Goal: Task Accomplishment & Management: Manage account settings

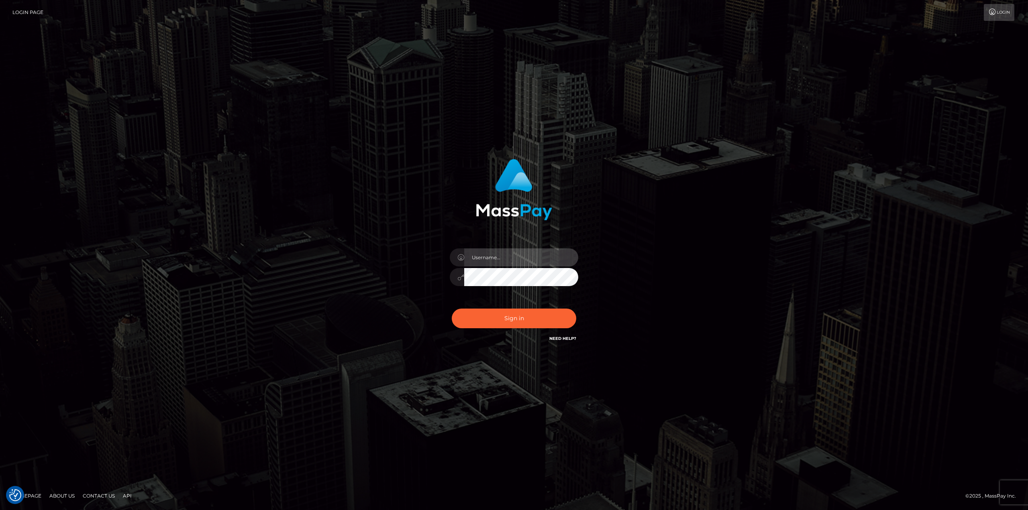
click at [499, 261] on input "text" at bounding box center [521, 258] width 114 height 18
type input "Ahmed"
drag, startPoint x: 544, startPoint y: 308, endPoint x: 545, endPoint y: 316, distance: 8.5
click at [544, 310] on div "Sign in Need Help?" at bounding box center [514, 322] width 141 height 36
click at [545, 314] on button "Sign in" at bounding box center [514, 319] width 125 height 20
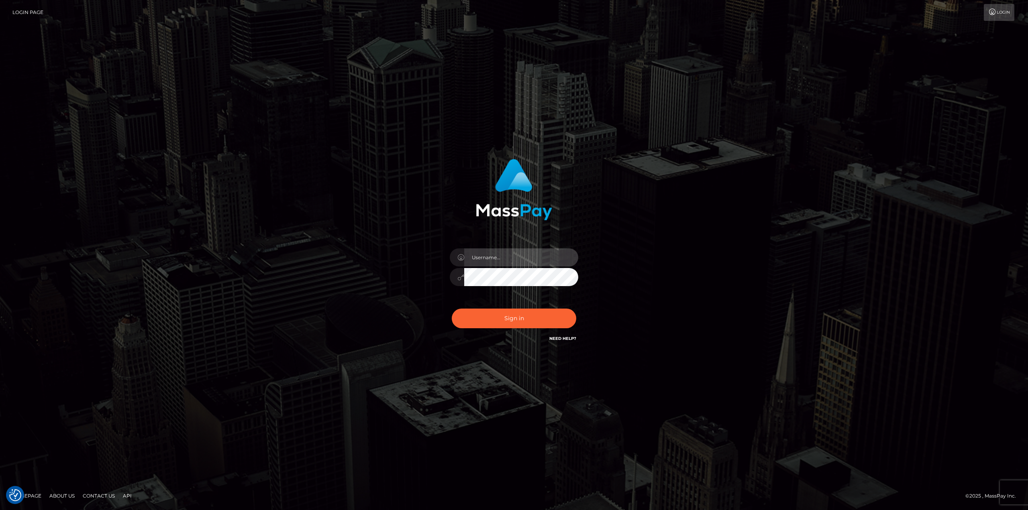
click at [573, 258] on input "text" at bounding box center [521, 258] width 114 height 18
type input "Ahmed"
click at [490, 323] on button "Sign in" at bounding box center [514, 319] width 125 height 20
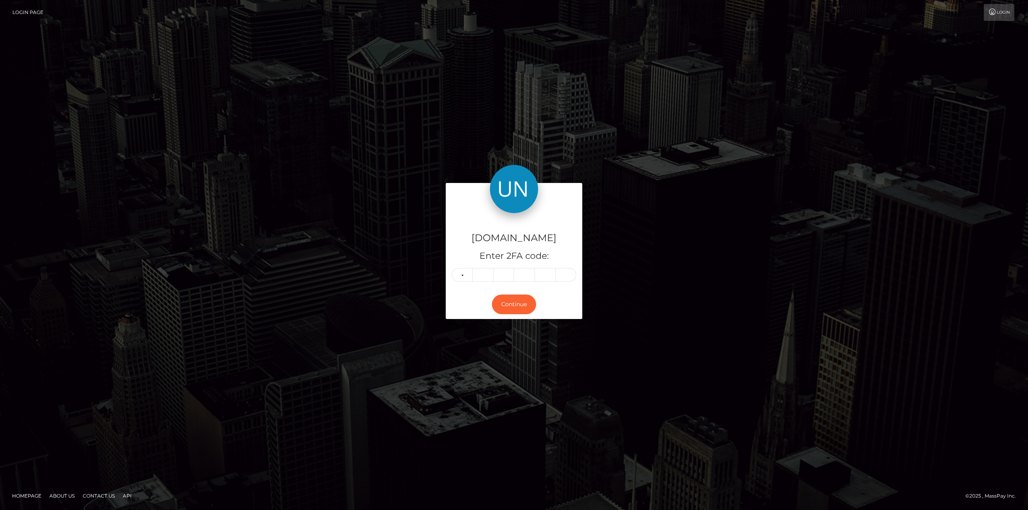
type input "3"
type input "8"
type input "7"
type input "2"
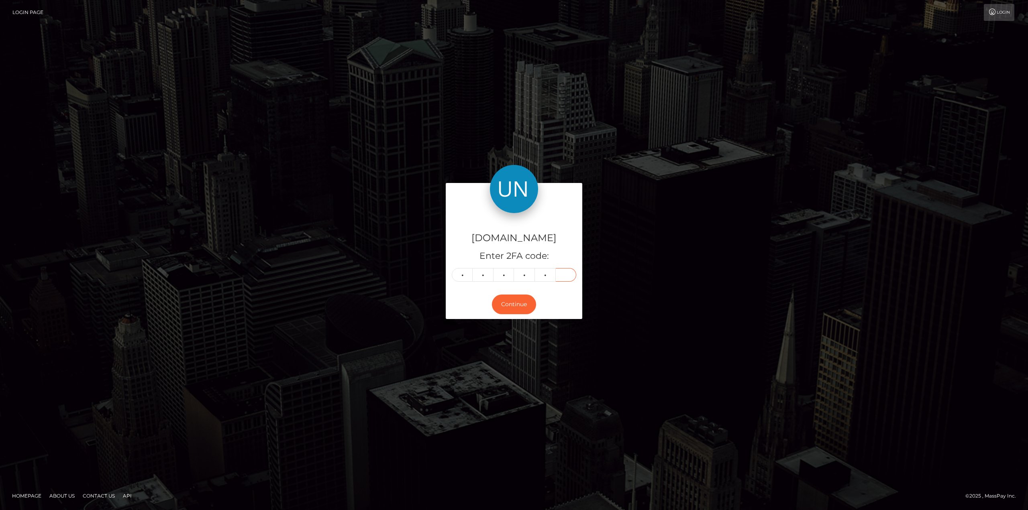
type input "3"
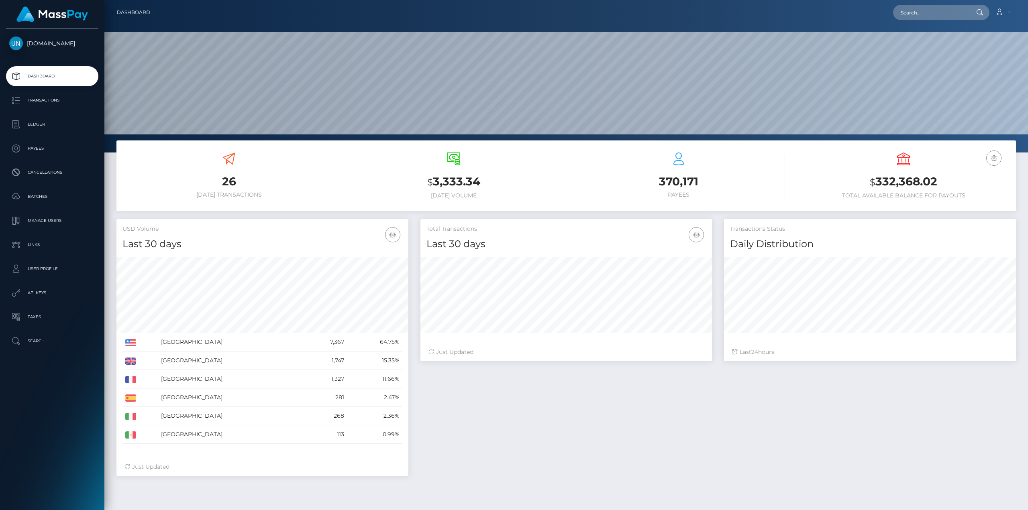
scroll to position [143, 292]
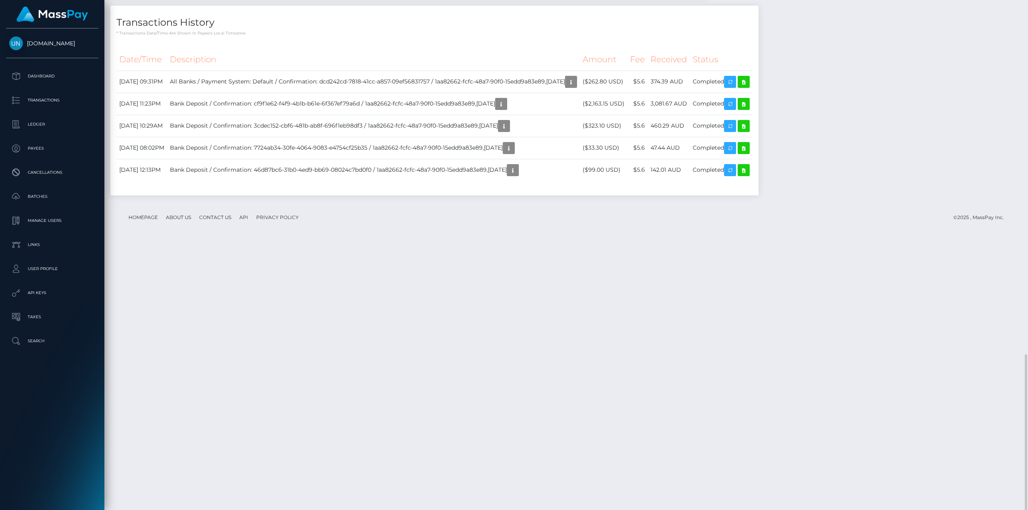
scroll to position [1084, 0]
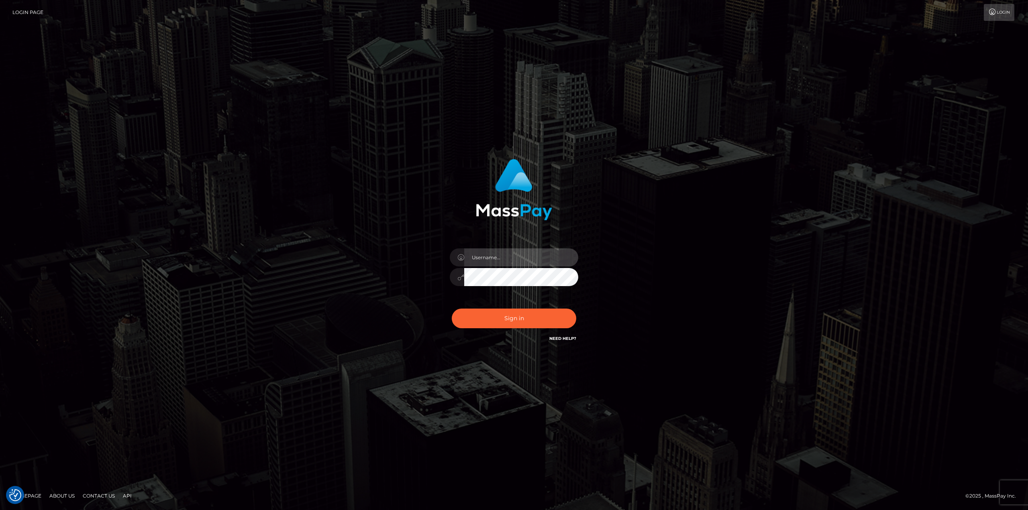
click at [473, 249] on input "text" at bounding box center [521, 258] width 114 height 18
type input "[PERSON_NAME]"
click at [452, 309] on button "Sign in" at bounding box center [514, 319] width 125 height 20
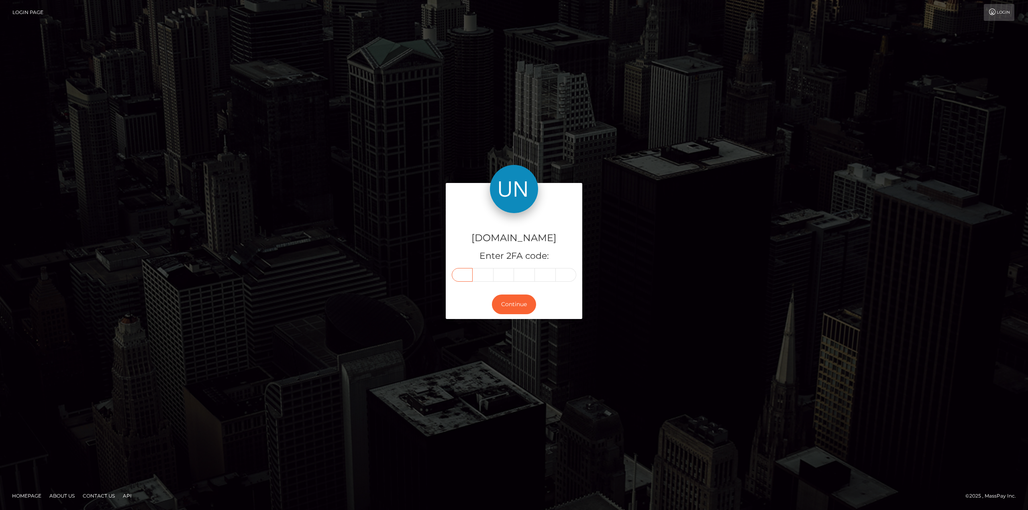
click at [463, 275] on input "text" at bounding box center [462, 275] width 21 height 14
type input "7"
type input "4"
type input "1"
type input "8"
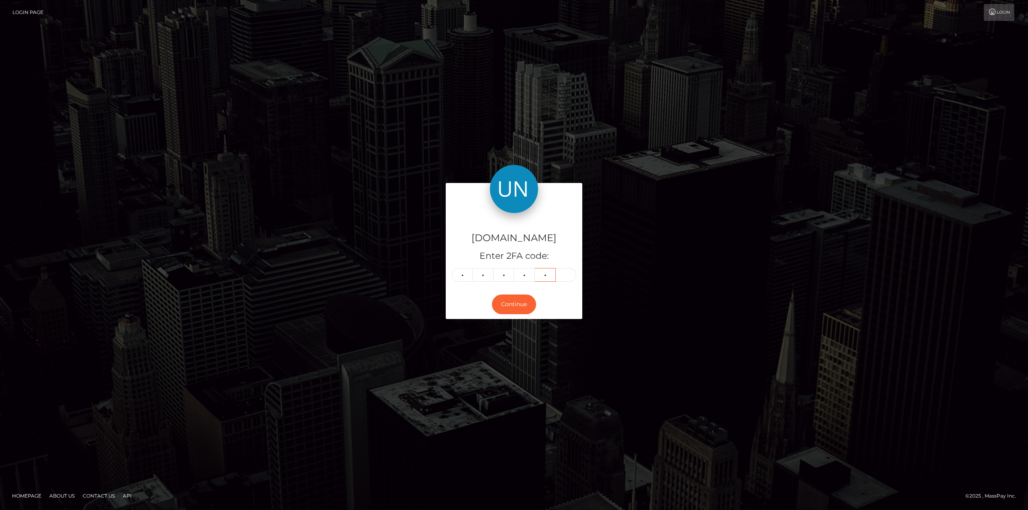
type input "5"
type input "3"
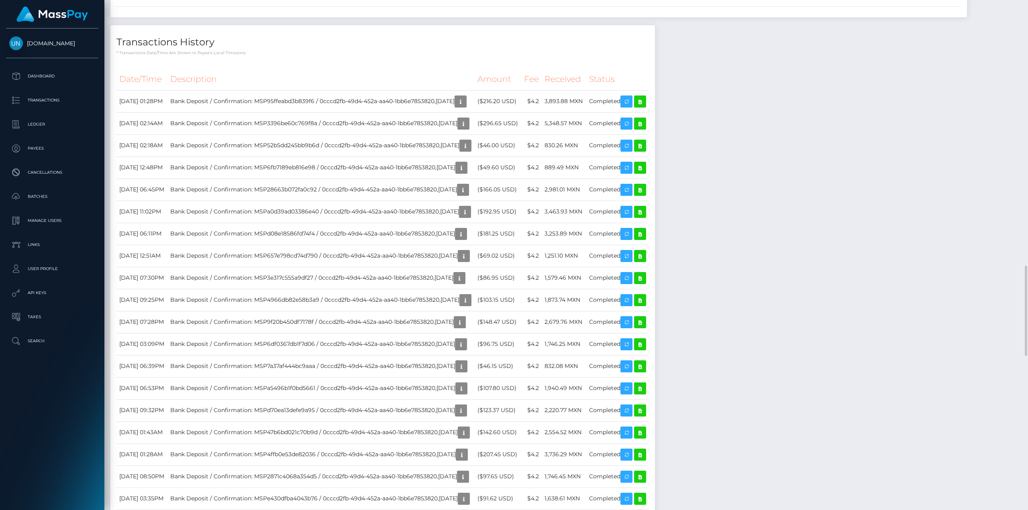
scroll to position [1125, 0]
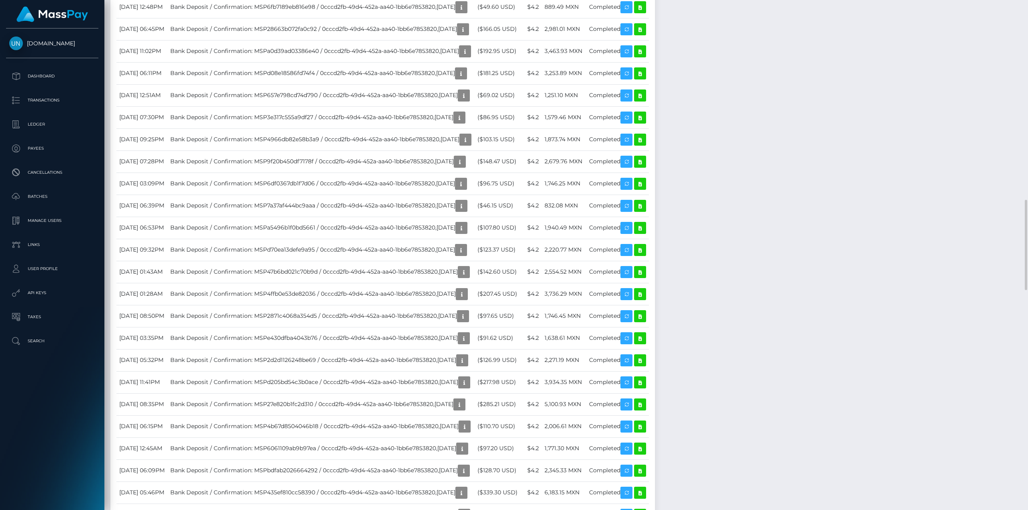
drag, startPoint x: 621, startPoint y: 237, endPoint x: 602, endPoint y: 231, distance: 19.6
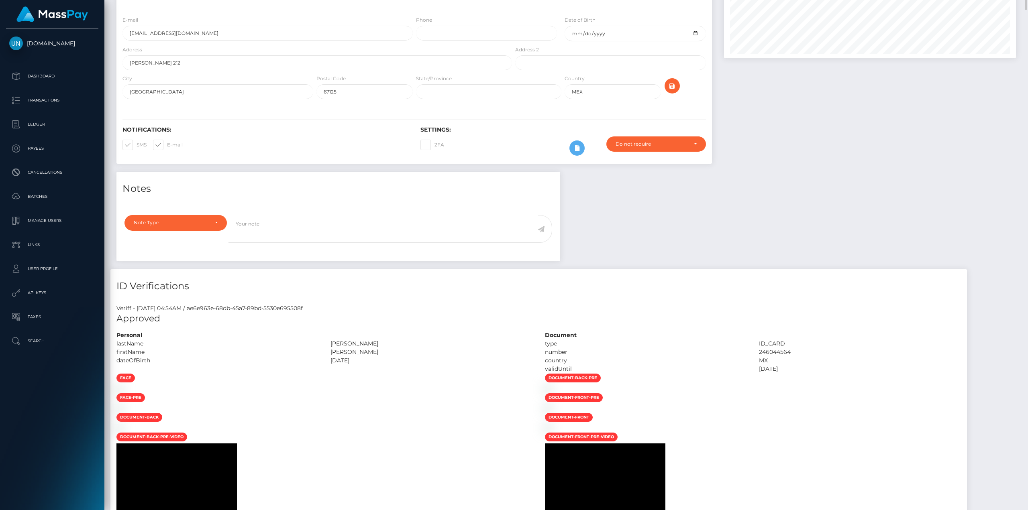
scroll to position [0, 0]
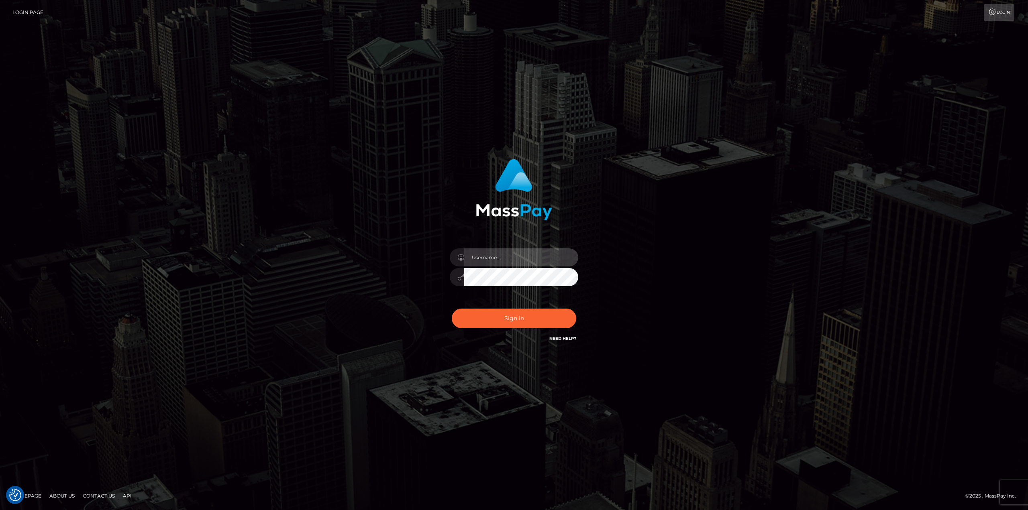
click at [486, 255] on input "text" at bounding box center [521, 258] width 114 height 18
type input "Ahmed"
click at [517, 319] on button "Sign in" at bounding box center [514, 319] width 125 height 20
click at [516, 259] on input "text" at bounding box center [521, 258] width 114 height 18
type input "Ahmed"
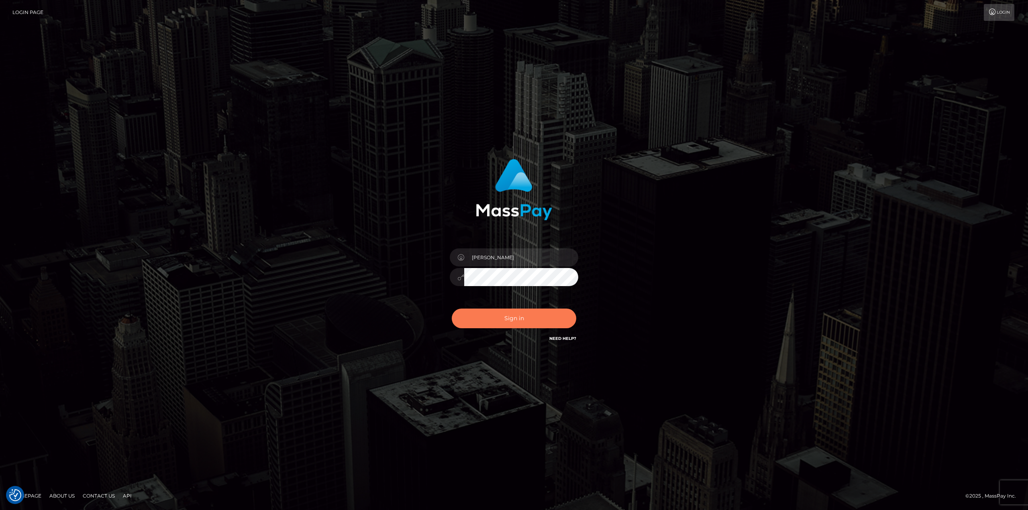
click at [519, 317] on button "Sign in" at bounding box center [514, 319] width 125 height 20
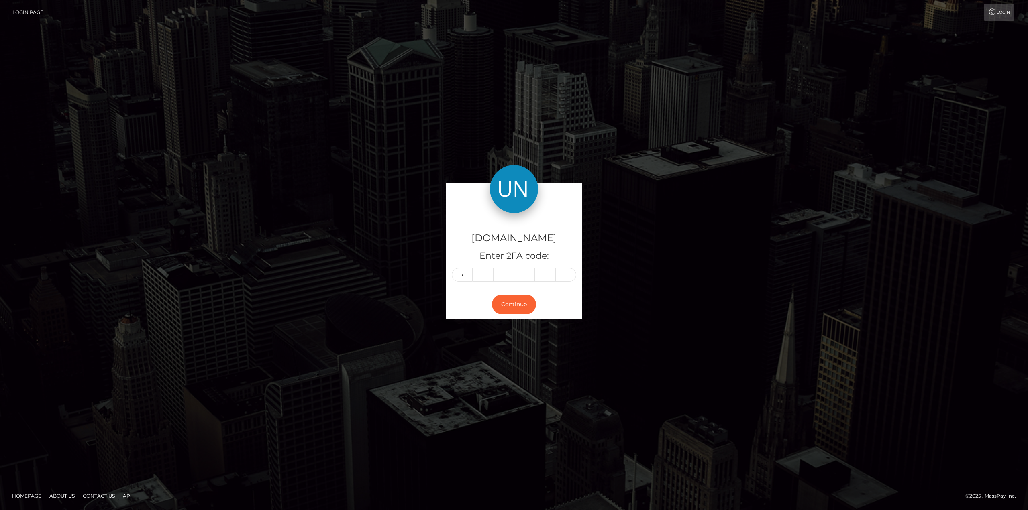
type input "1"
type input "8"
type input "1"
type input "8"
type input "7"
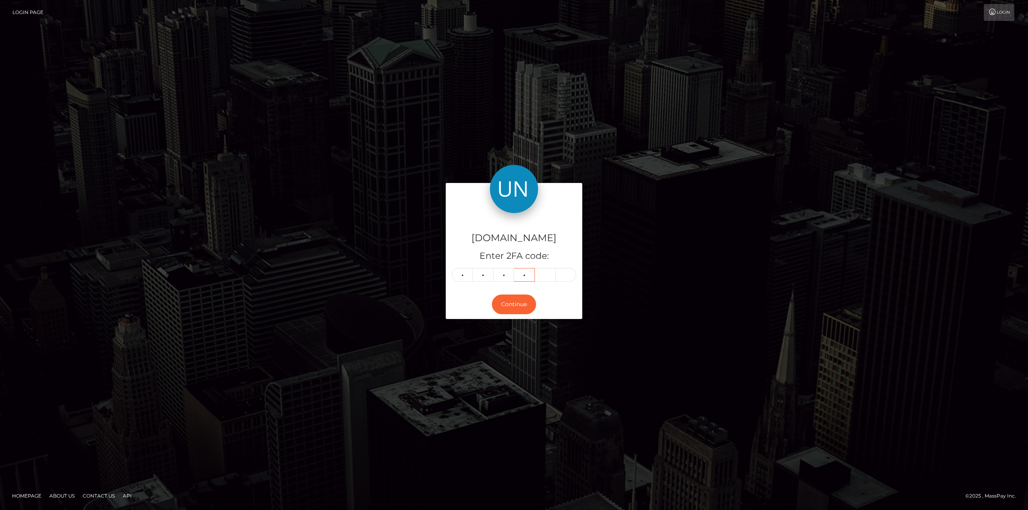
type input "7"
type input "1"
type input "3"
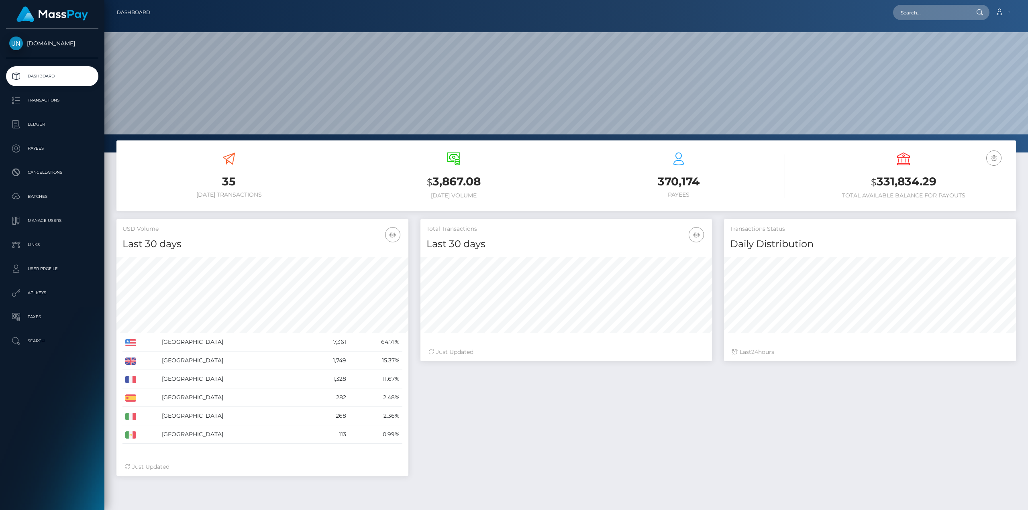
scroll to position [143, 292]
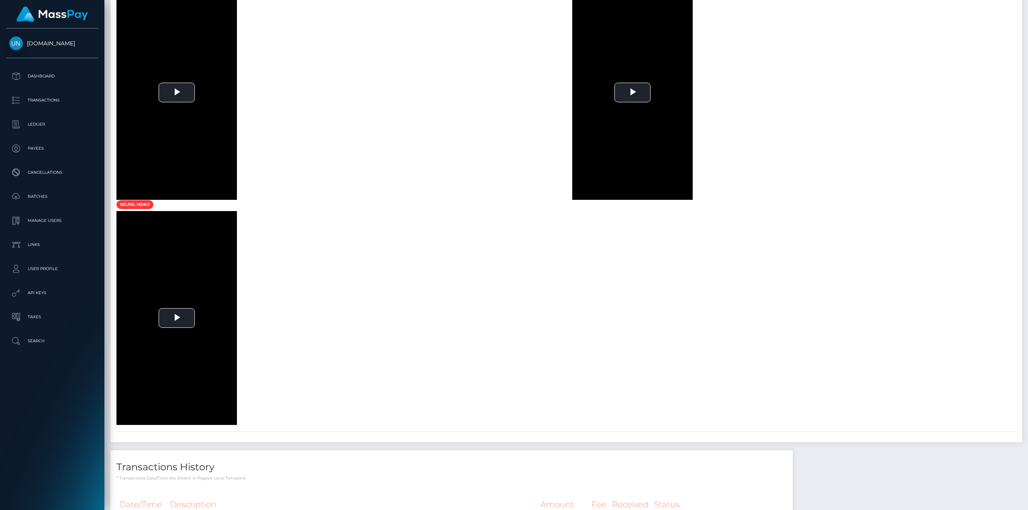
scroll to position [522, 0]
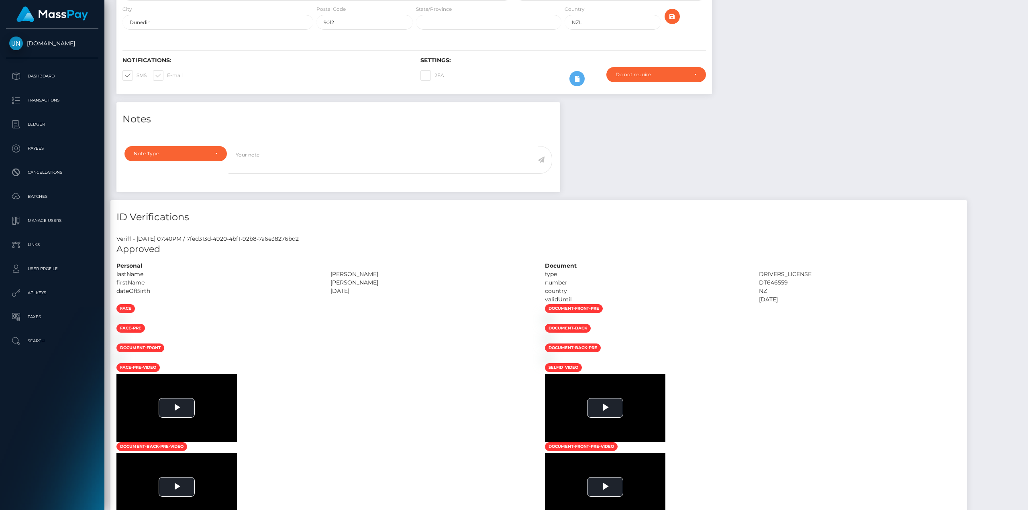
scroll to position [321, 0]
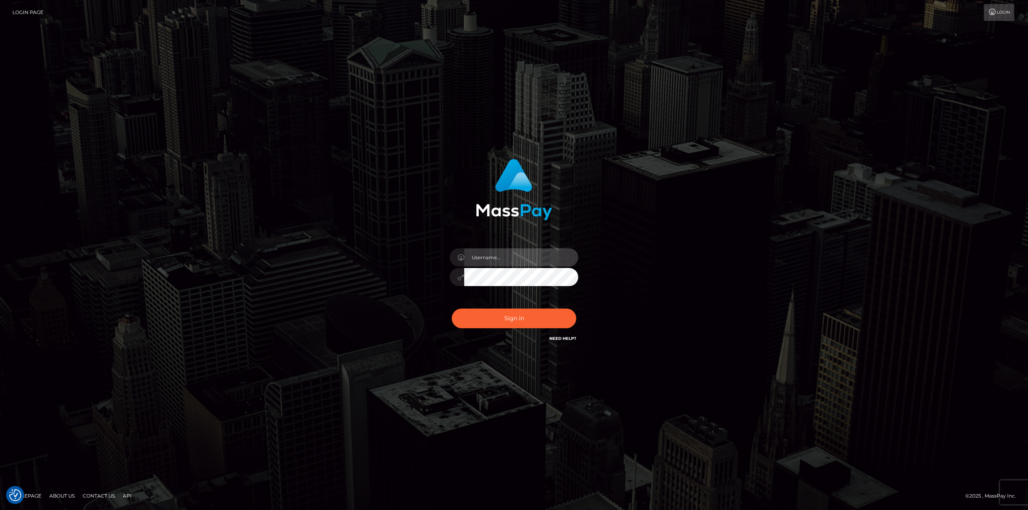
click at [530, 260] on input "text" at bounding box center [521, 258] width 114 height 18
type input "Ahmed"
click at [452, 309] on button "Sign in" at bounding box center [514, 319] width 125 height 20
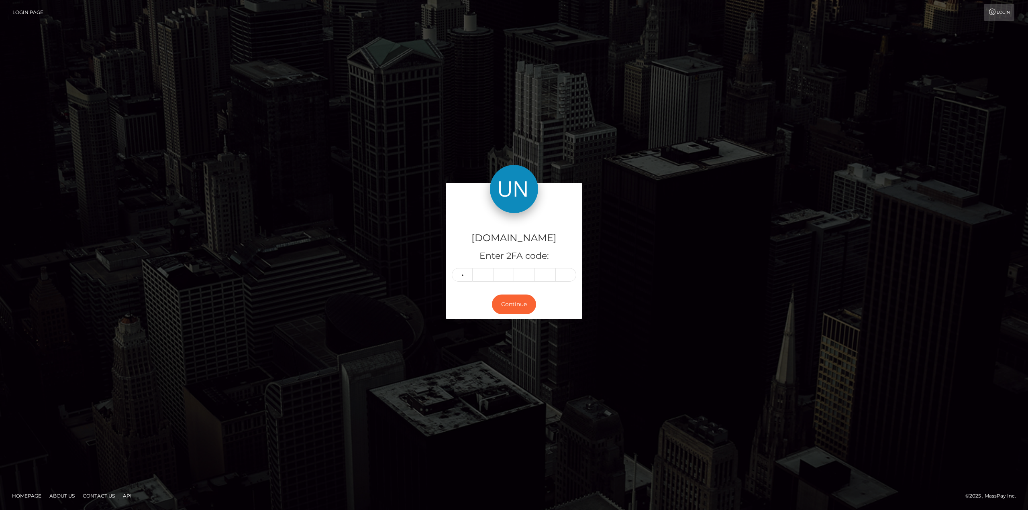
type input "2"
type input "6"
type input "2"
type input "8"
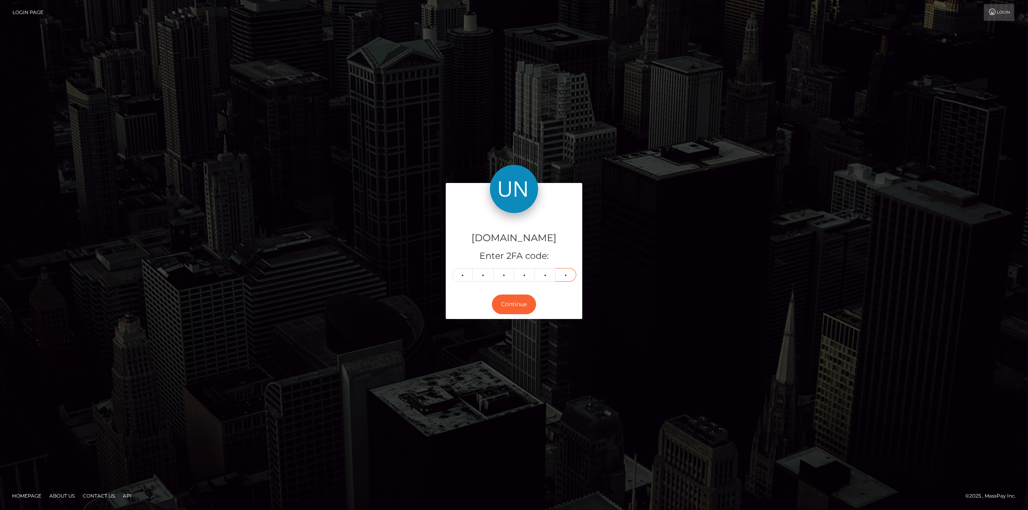
type input "7"
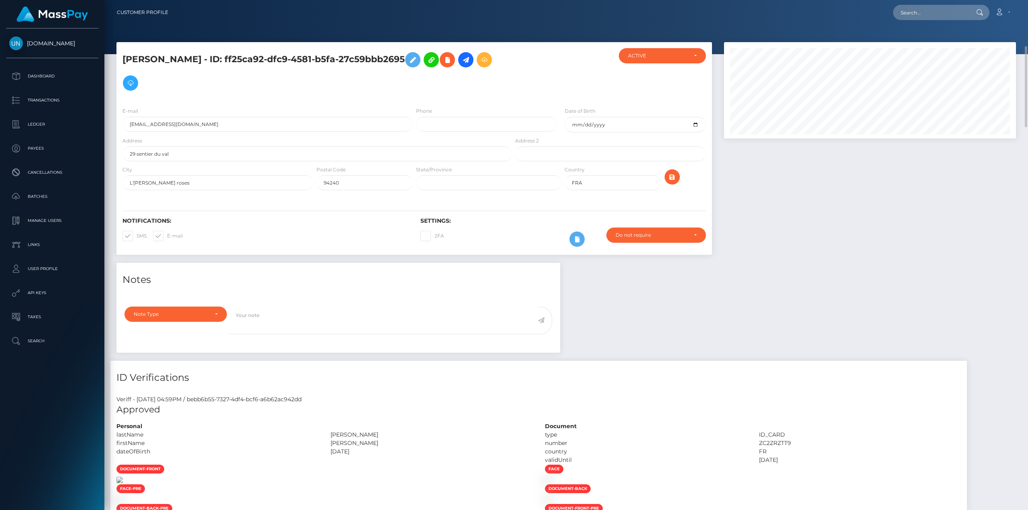
scroll to position [40, 0]
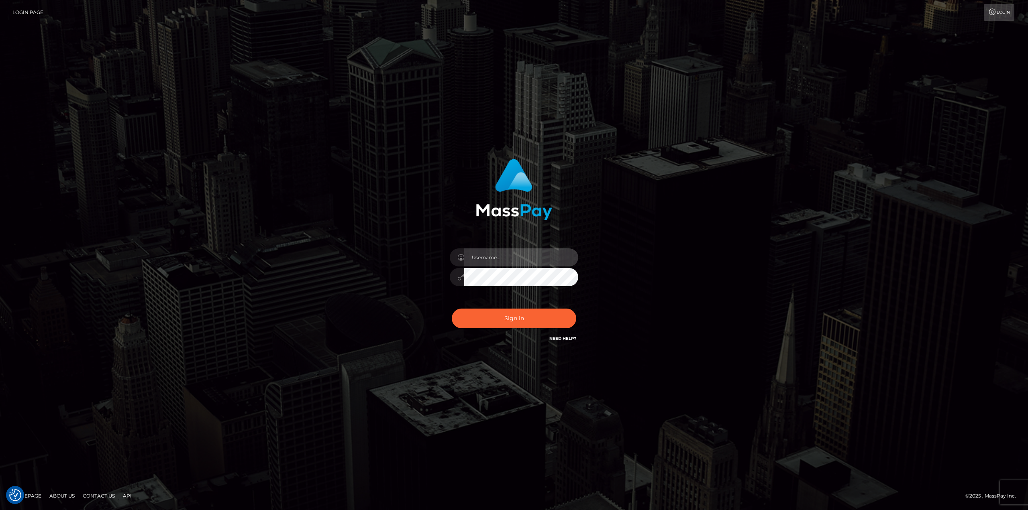
click at [523, 257] on input "text" at bounding box center [521, 258] width 114 height 18
type input "[PERSON_NAME]"
click at [452, 309] on button "Sign in" at bounding box center [514, 319] width 125 height 20
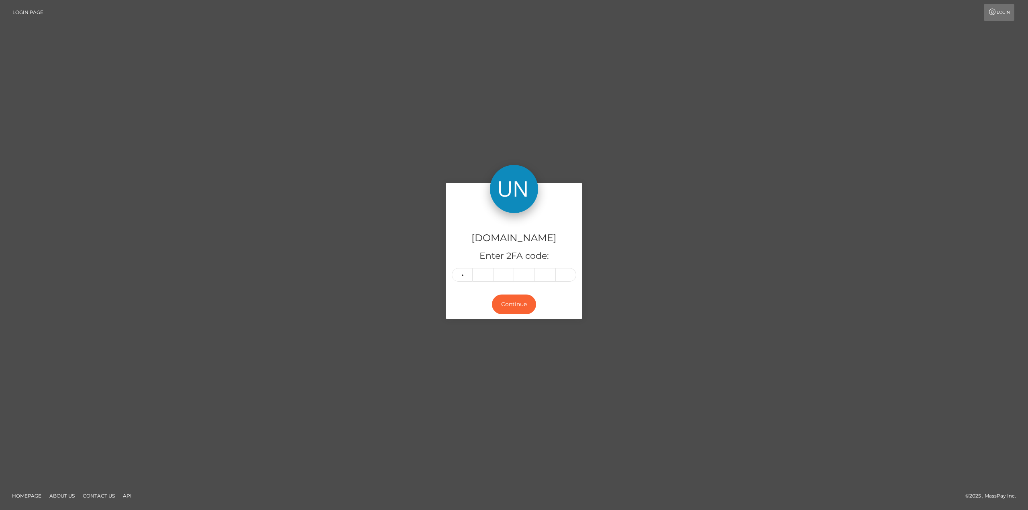
type input "5"
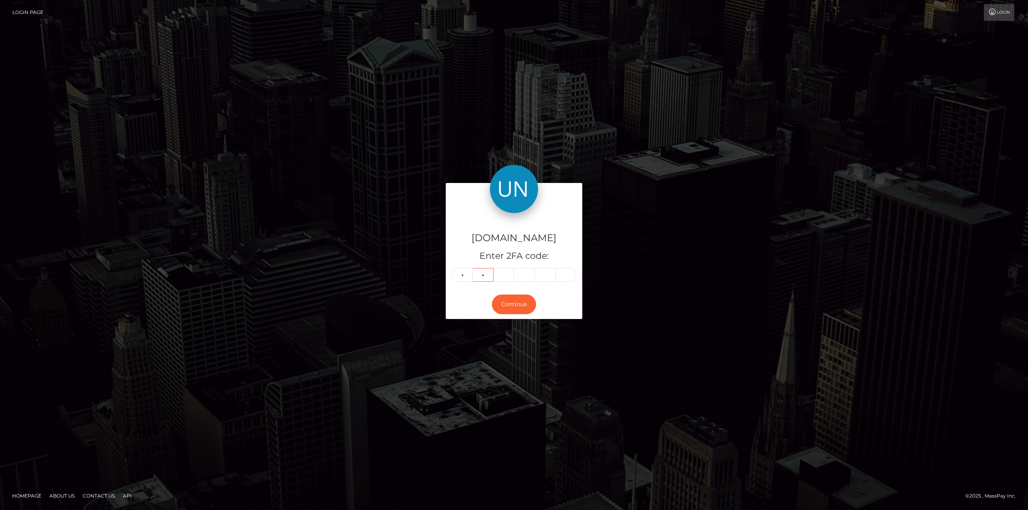
type input "5"
type input "7"
type input "1"
type input "2"
type input "5"
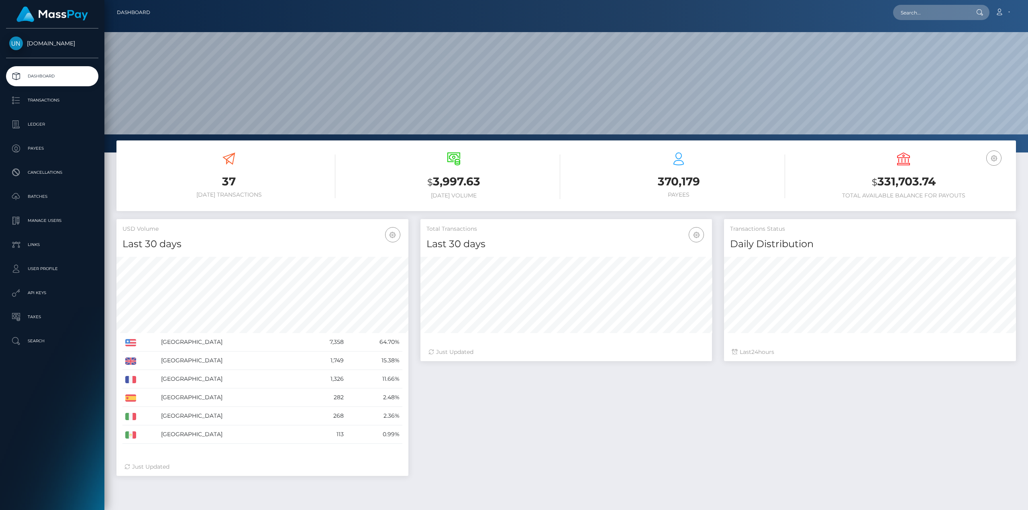
scroll to position [143, 292]
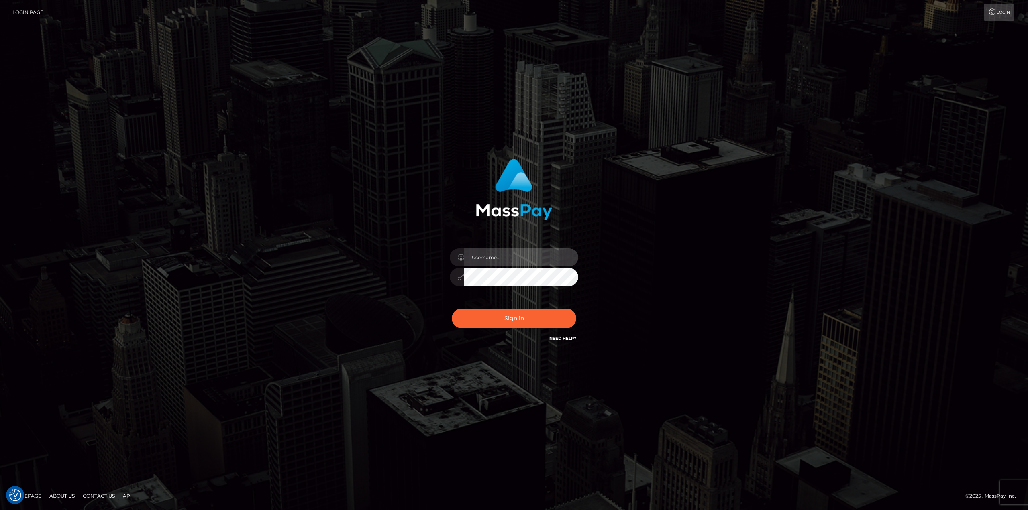
click at [495, 263] on input "text" at bounding box center [521, 258] width 114 height 18
type input "Ahmed"
click at [452, 309] on button "Sign in" at bounding box center [514, 319] width 125 height 20
click at [490, 259] on input "text" at bounding box center [521, 258] width 114 height 18
type input "Ahmed"
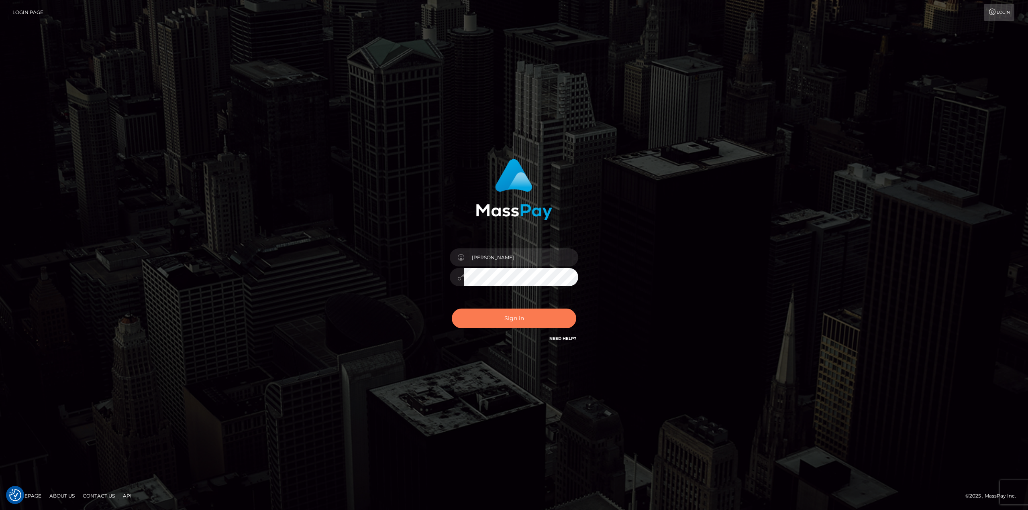
click at [520, 317] on button "Sign in" at bounding box center [514, 319] width 125 height 20
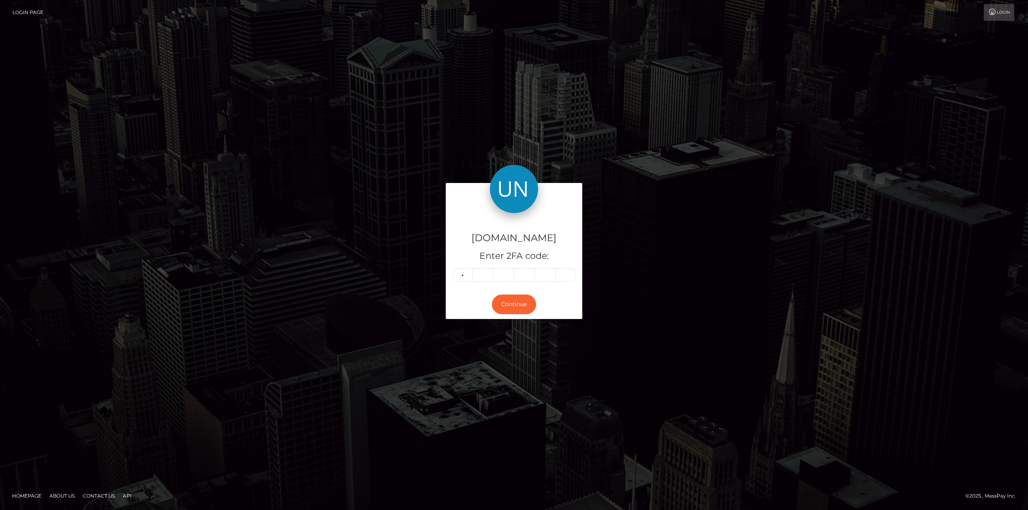
type input "3"
type input "4"
type input "3"
type input "0"
type input "4"
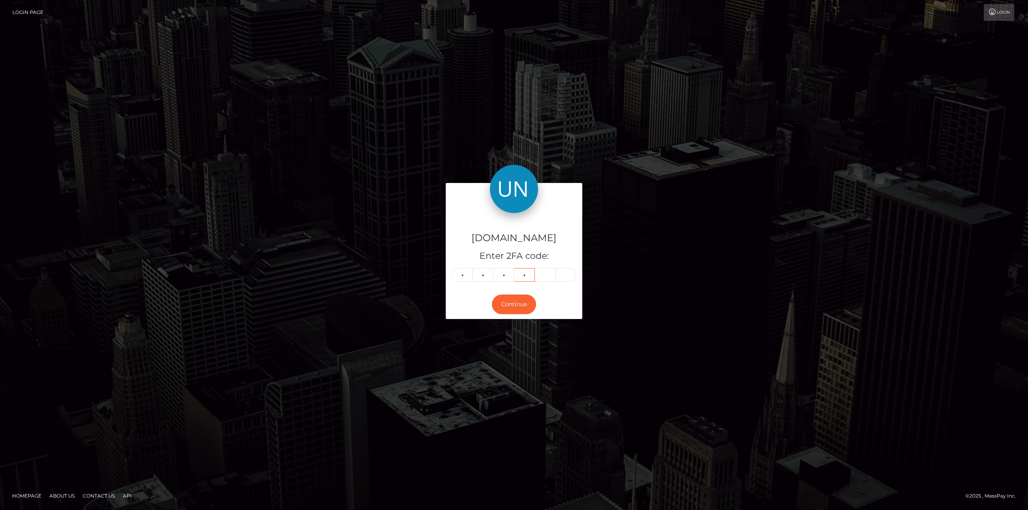
type input "2"
type input "7"
type input "4"
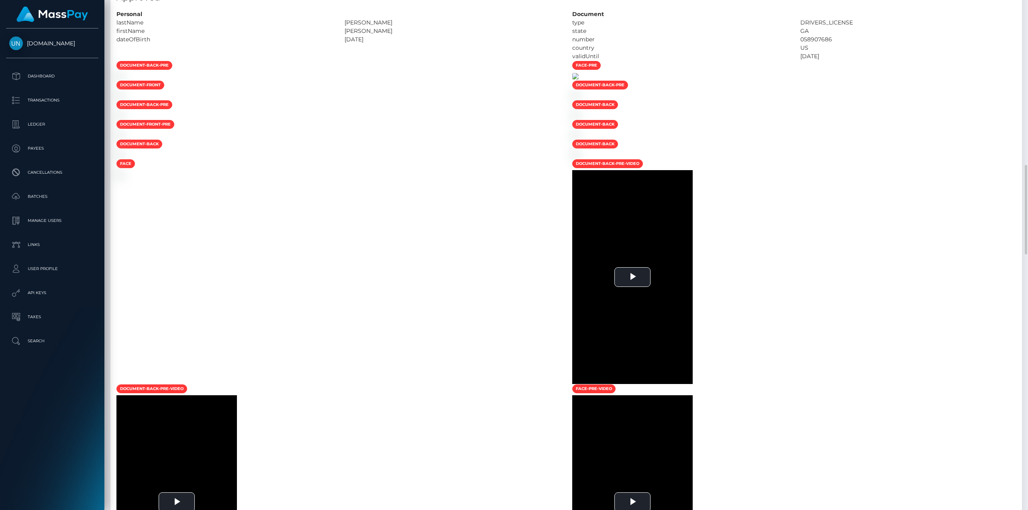
scroll to position [643, 0]
